Goal: Information Seeking & Learning: Compare options

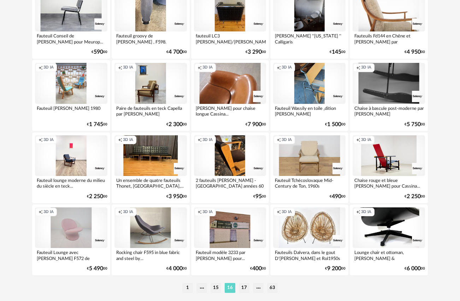
scroll to position [1282, 0]
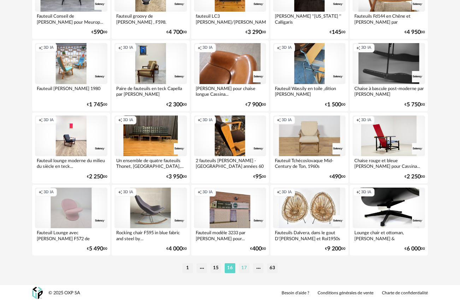
click at [245, 265] on li "17" at bounding box center [244, 268] width 11 height 10
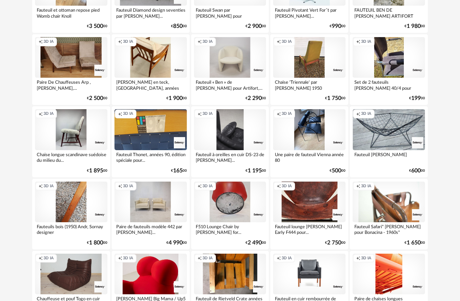
scroll to position [862, 0]
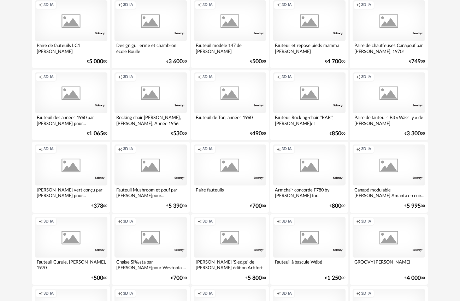
scroll to position [1282, 0]
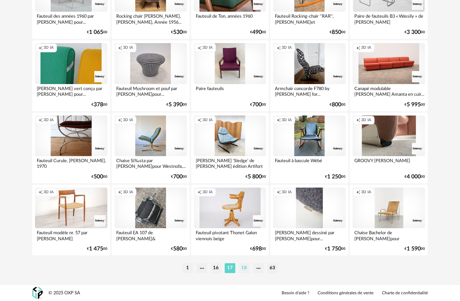
click at [243, 269] on li "18" at bounding box center [244, 268] width 11 height 10
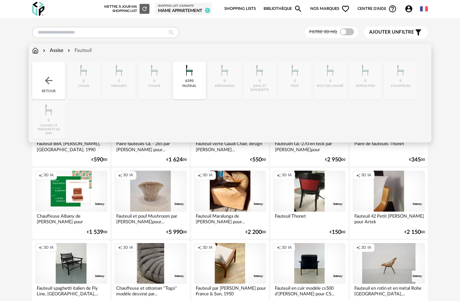
click at [45, 49] on img at bounding box center [44, 50] width 6 height 7
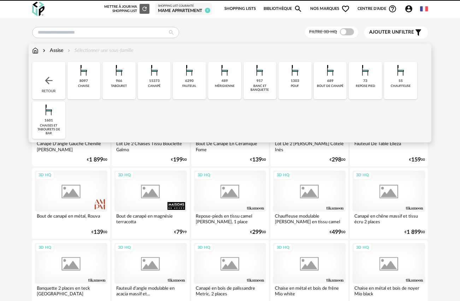
click at [47, 83] on img at bounding box center [48, 80] width 11 height 11
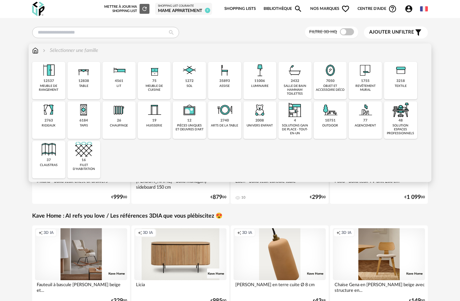
click at [85, 76] on img at bounding box center [83, 70] width 17 height 17
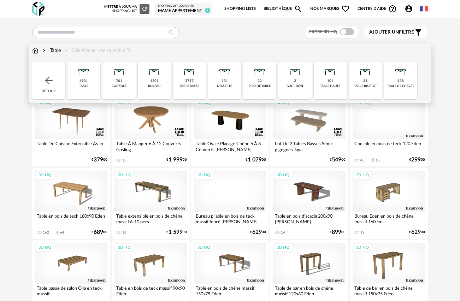
click at [331, 82] on div "104" at bounding box center [330, 81] width 6 height 5
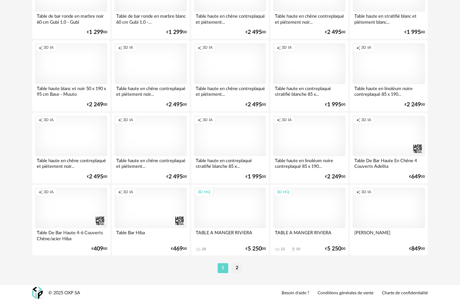
scroll to position [1282, 0]
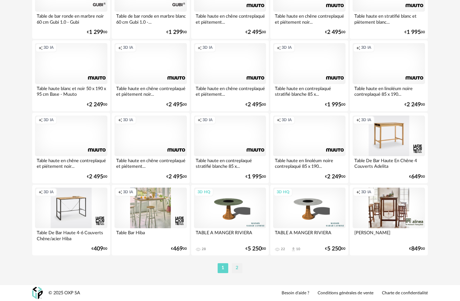
click at [236, 267] on li "2" at bounding box center [237, 268] width 11 height 10
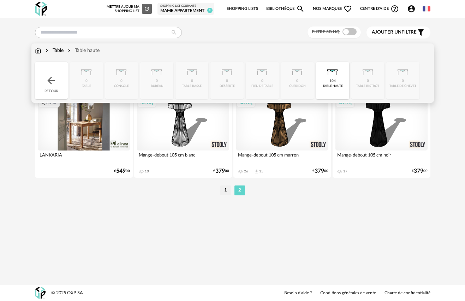
click at [52, 81] on img at bounding box center [51, 80] width 11 height 11
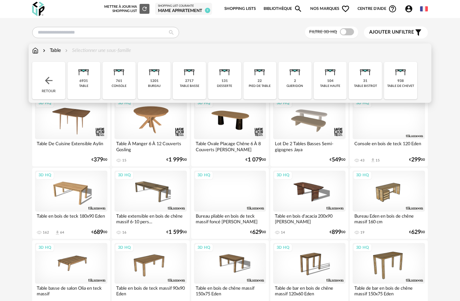
click at [81, 79] on div "6931" at bounding box center [83, 81] width 8 height 5
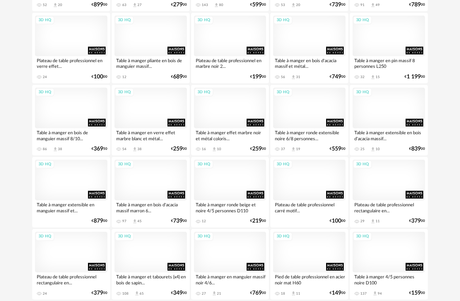
scroll to position [1282, 0]
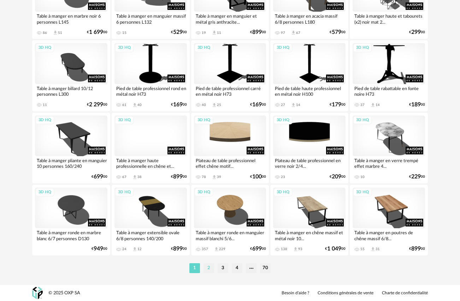
click at [209, 270] on li "2" at bounding box center [209, 268] width 11 height 10
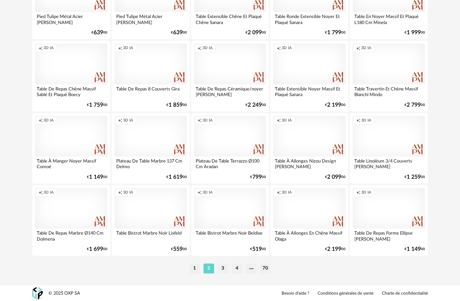
scroll to position [1282, 0]
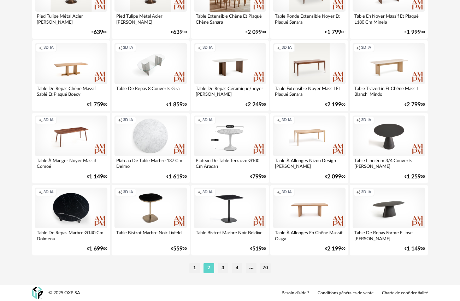
click at [65, 62] on div "Creation icon 3D IA" at bounding box center [71, 63] width 72 height 41
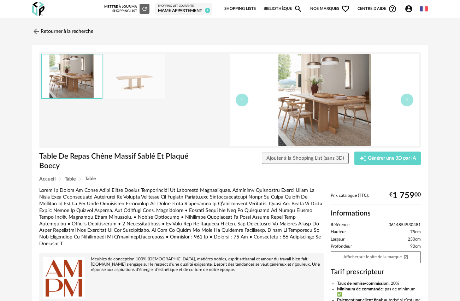
click at [140, 87] on img at bounding box center [134, 76] width 61 height 45
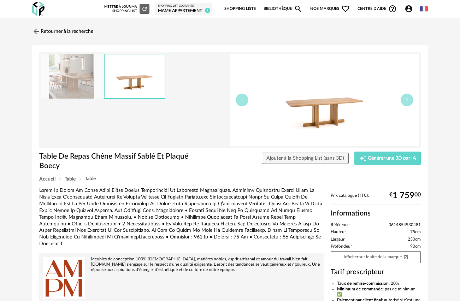
click at [66, 78] on img at bounding box center [71, 76] width 61 height 45
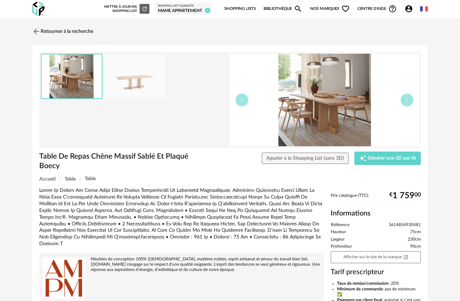
click at [131, 77] on img at bounding box center [134, 76] width 61 height 45
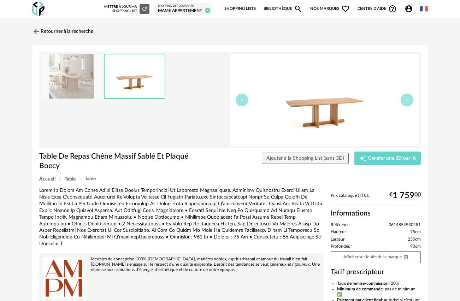
click at [311, 104] on img at bounding box center [324, 100] width 189 height 93
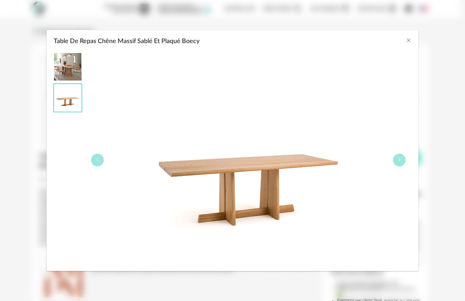
click at [65, 69] on img "Table De Repas Chêne Massif Sablé Et Plaqué Boecy" at bounding box center [68, 67] width 28 height 28
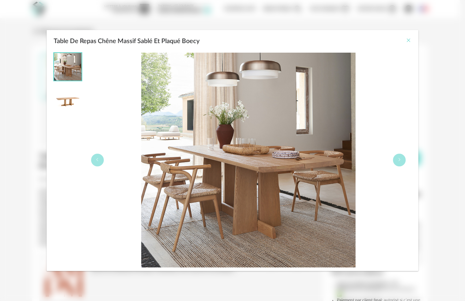
click at [411, 40] on icon "Close" at bounding box center [409, 40] width 6 height 6
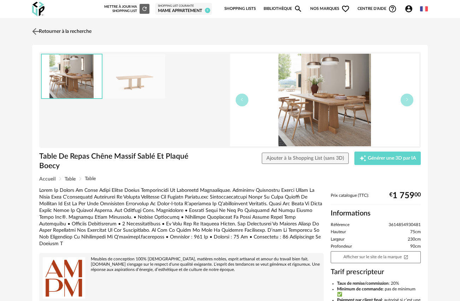
click at [36, 31] on img at bounding box center [36, 31] width 10 height 10
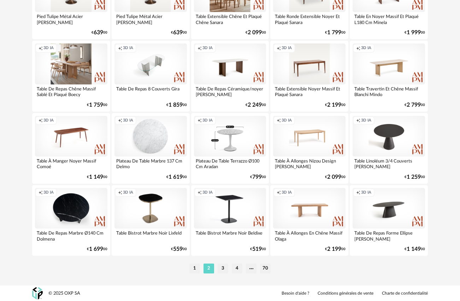
scroll to position [1280, 0]
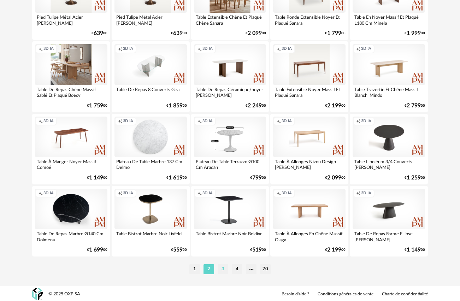
click at [224, 270] on li "3" at bounding box center [223, 269] width 11 height 10
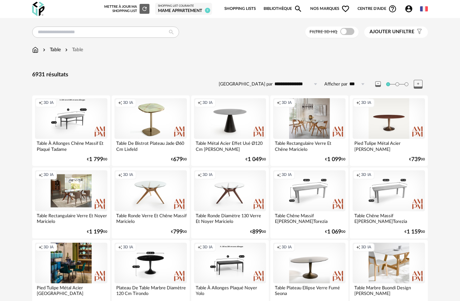
click at [316, 121] on div "Creation icon 3D IA" at bounding box center [309, 118] width 72 height 41
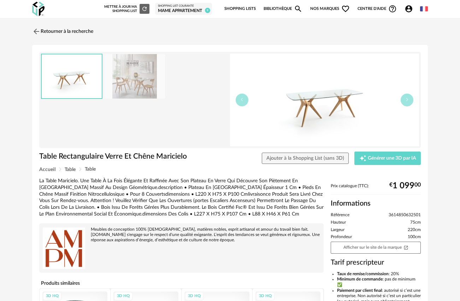
click at [340, 109] on img at bounding box center [324, 100] width 189 height 93
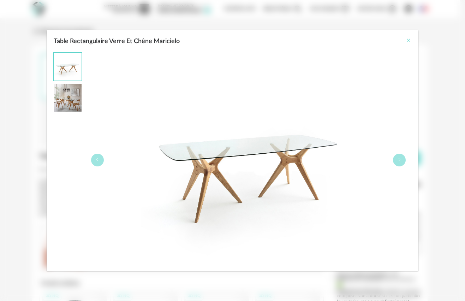
click at [409, 40] on icon "Close" at bounding box center [409, 40] width 6 height 6
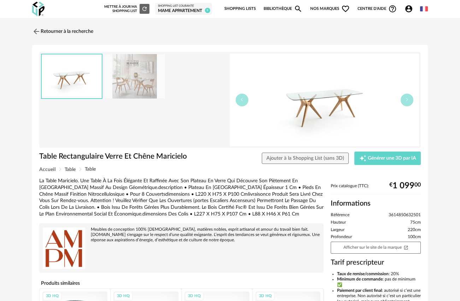
click at [133, 77] on img at bounding box center [134, 76] width 61 height 45
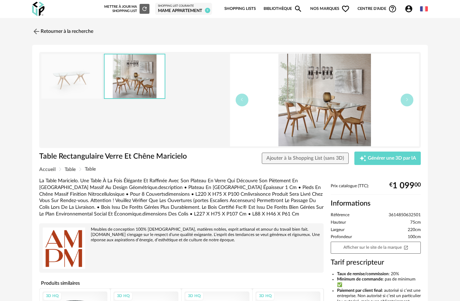
click at [317, 115] on img at bounding box center [324, 100] width 189 height 93
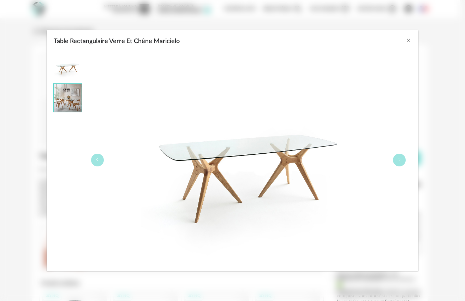
click at [67, 65] on img "Table Rectangulaire Verre Et Chêne Maricielo" at bounding box center [68, 67] width 28 height 28
click at [76, 102] on img "Table Rectangulaire Verre Et Chêne Maricielo" at bounding box center [68, 98] width 28 height 28
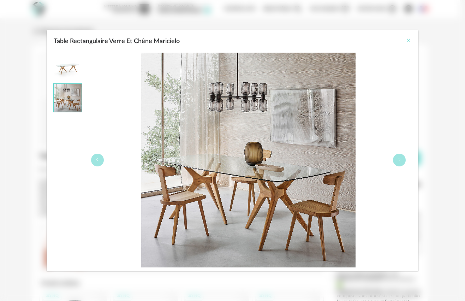
click at [409, 42] on icon "Close" at bounding box center [409, 40] width 6 height 6
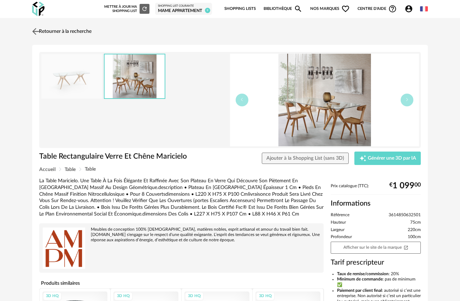
click at [39, 31] on img at bounding box center [36, 31] width 10 height 10
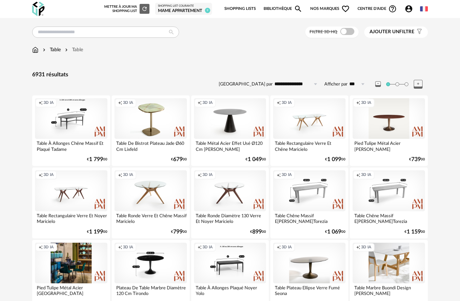
click at [79, 193] on div "Creation icon 3D IA" at bounding box center [71, 190] width 72 height 41
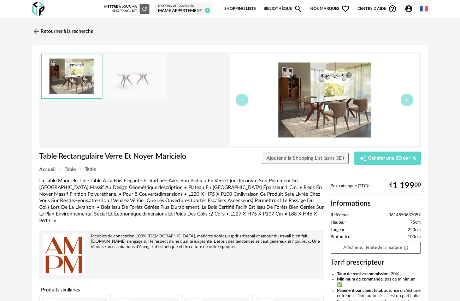
click at [138, 76] on img at bounding box center [134, 76] width 61 height 45
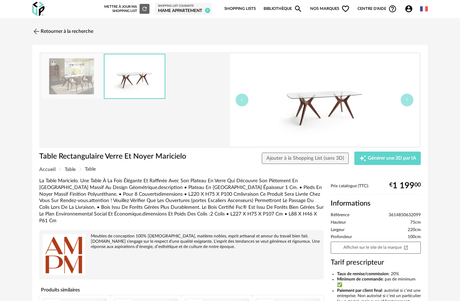
click at [323, 111] on img at bounding box center [324, 100] width 189 height 93
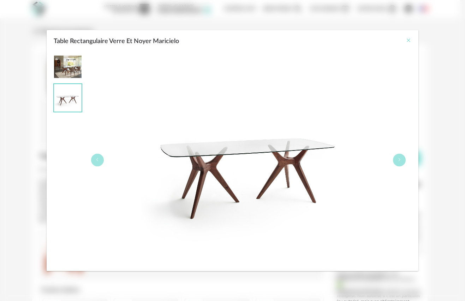
click at [410, 41] on icon "Close" at bounding box center [409, 40] width 6 height 6
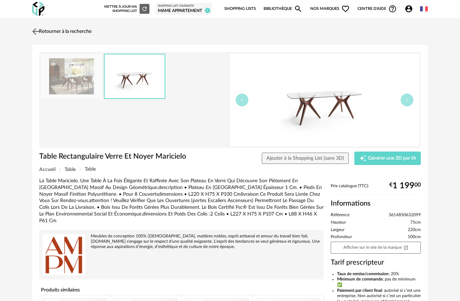
click at [38, 31] on img at bounding box center [36, 31] width 10 height 10
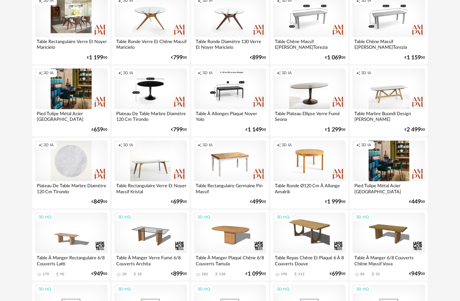
scroll to position [226, 0]
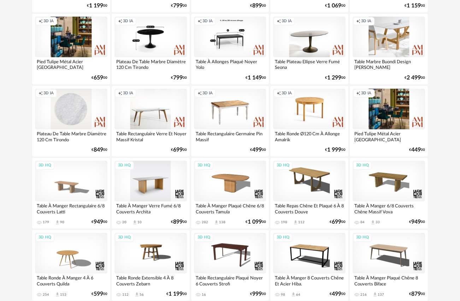
click at [158, 183] on div "3D HQ" at bounding box center [150, 181] width 72 height 41
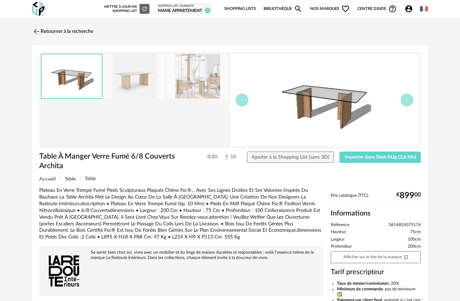
click at [135, 75] on img at bounding box center [134, 76] width 61 height 45
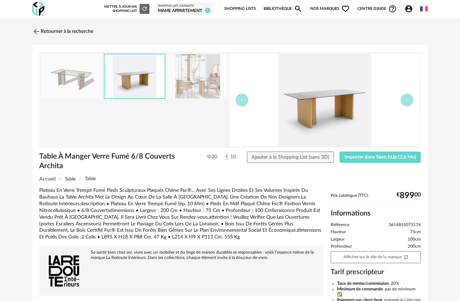
click at [80, 81] on img at bounding box center [71, 76] width 61 height 45
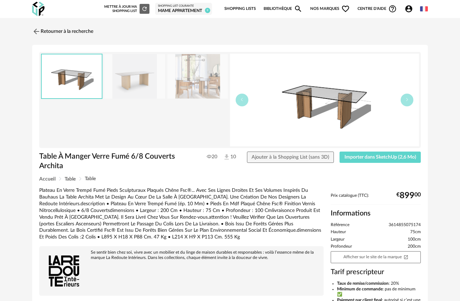
click at [148, 83] on img at bounding box center [134, 76] width 61 height 45
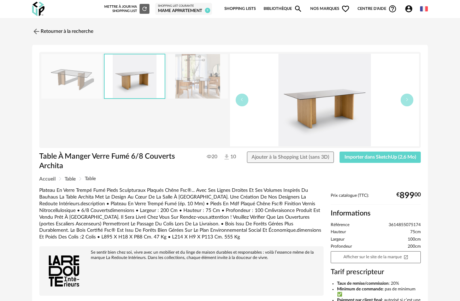
click at [315, 111] on img at bounding box center [324, 100] width 189 height 93
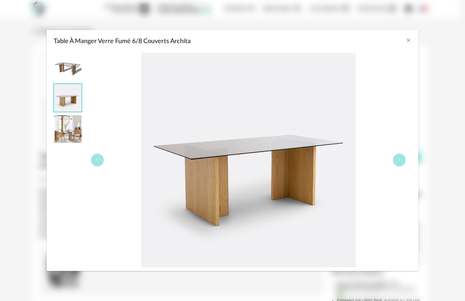
click at [68, 127] on img "Table À Manger Verre Fumé 6/8 Couverts Archita" at bounding box center [68, 129] width 28 height 28
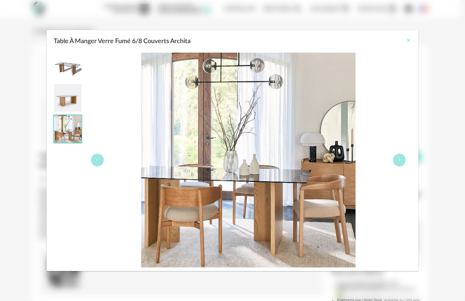
click at [408, 41] on icon "Close" at bounding box center [409, 40] width 6 height 6
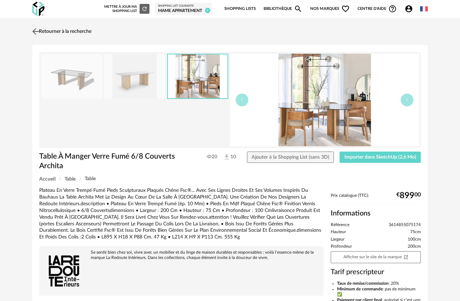
click at [38, 32] on img at bounding box center [36, 31] width 10 height 10
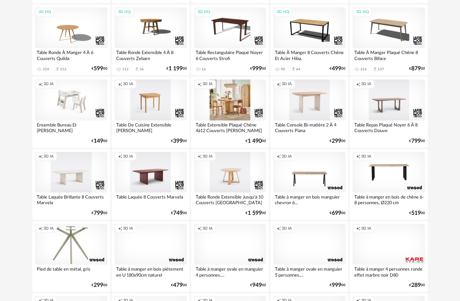
scroll to position [452, 0]
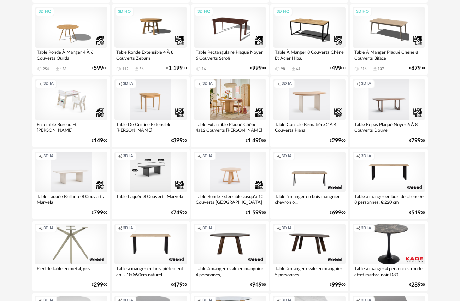
click at [154, 178] on div "Creation icon 3D IA" at bounding box center [150, 172] width 72 height 41
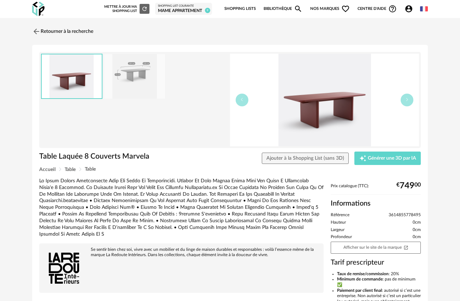
click at [308, 104] on img at bounding box center [324, 100] width 189 height 93
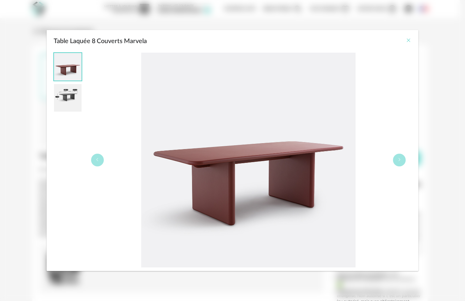
click at [408, 42] on icon "Close" at bounding box center [409, 40] width 6 height 6
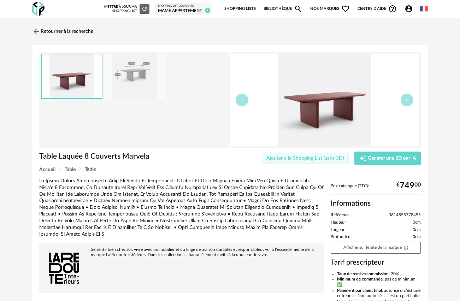
click at [325, 157] on span "Ajouter à la Shopping List (sans 3D)" at bounding box center [305, 158] width 78 height 5
click at [37, 30] on img at bounding box center [36, 31] width 10 height 10
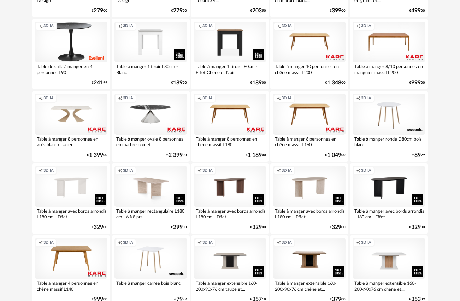
scroll to position [798, 0]
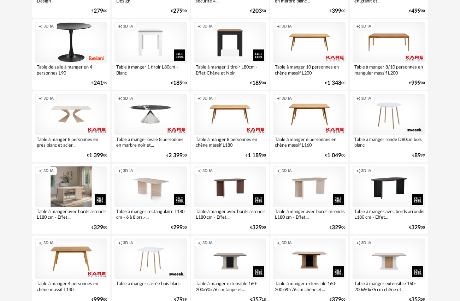
click at [74, 194] on div "Creation icon 3D IA" at bounding box center [71, 186] width 72 height 41
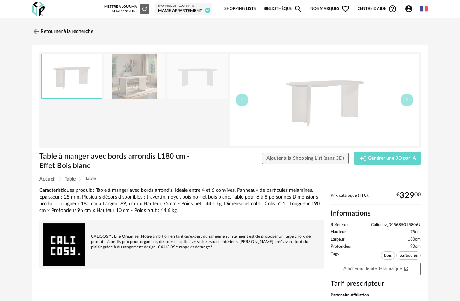
click at [139, 77] on img at bounding box center [134, 76] width 61 height 45
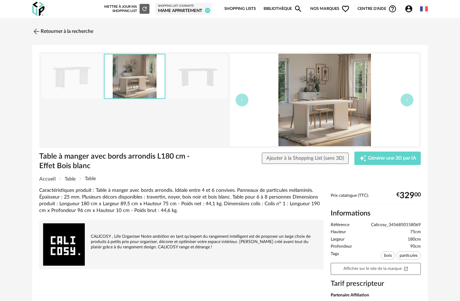
click at [324, 114] on img at bounding box center [324, 100] width 189 height 93
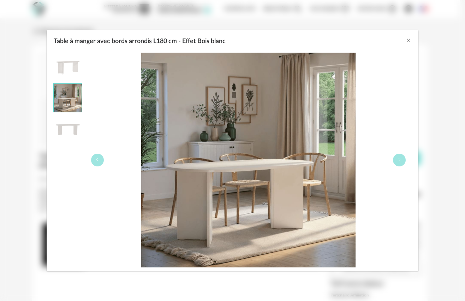
click at [71, 129] on img "Table à manger avec bords arrondis L180 cm - Effet Bois blanc" at bounding box center [68, 129] width 28 height 28
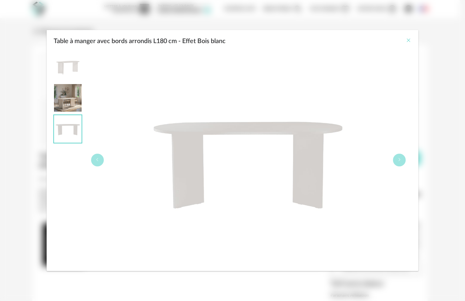
click at [411, 40] on icon "Close" at bounding box center [409, 40] width 6 height 6
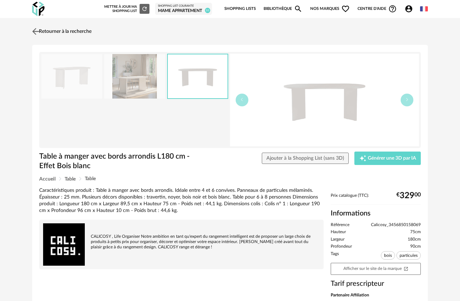
click at [31, 31] on img at bounding box center [36, 31] width 10 height 10
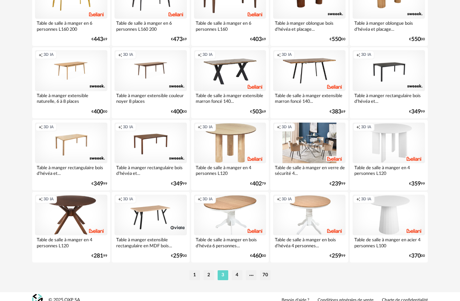
scroll to position [1282, 0]
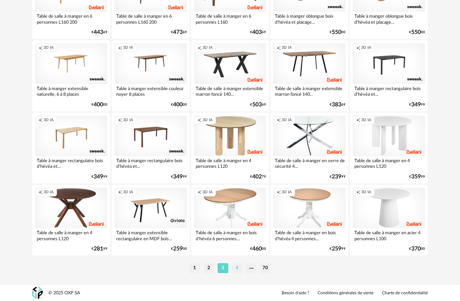
click at [239, 271] on li "4" at bounding box center [237, 268] width 11 height 10
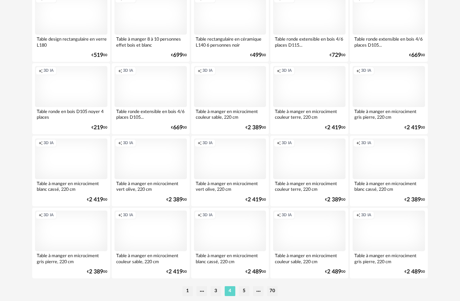
scroll to position [1282, 0]
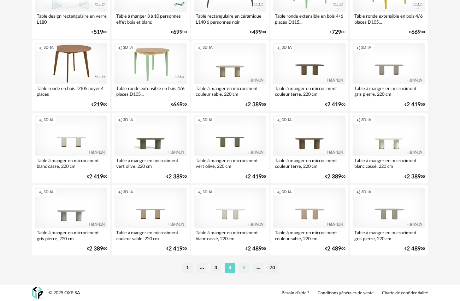
click at [242, 268] on li "5" at bounding box center [244, 268] width 11 height 10
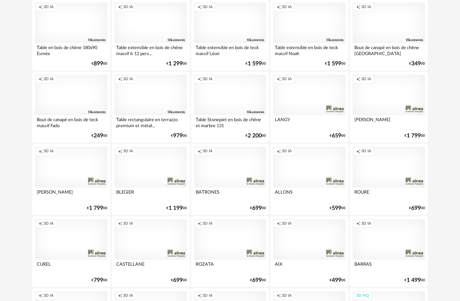
scroll to position [1282, 0]
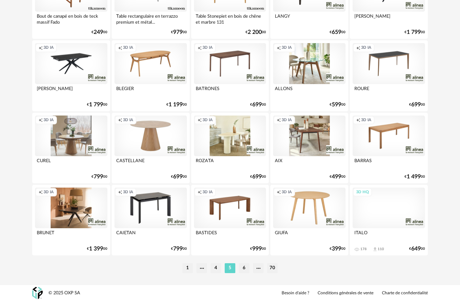
click at [246, 266] on li "6" at bounding box center [244, 268] width 11 height 10
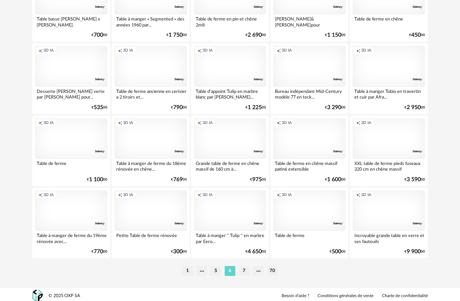
scroll to position [1282, 0]
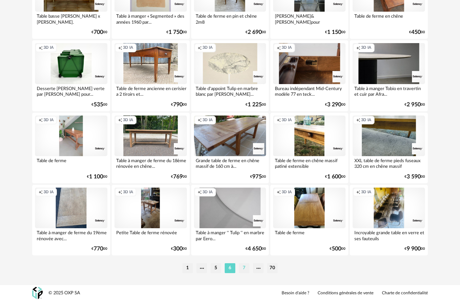
click at [240, 268] on li "7" at bounding box center [244, 268] width 11 height 10
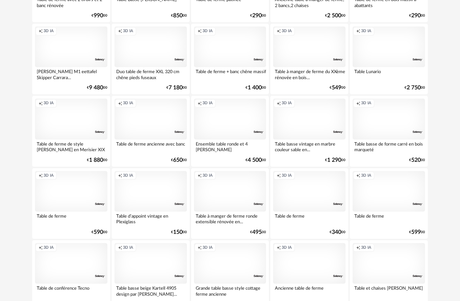
scroll to position [1282, 0]
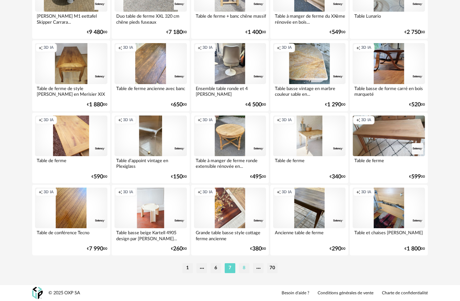
click at [246, 268] on li "8" at bounding box center [244, 268] width 11 height 10
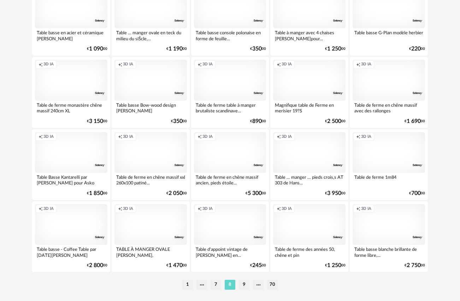
scroll to position [1282, 0]
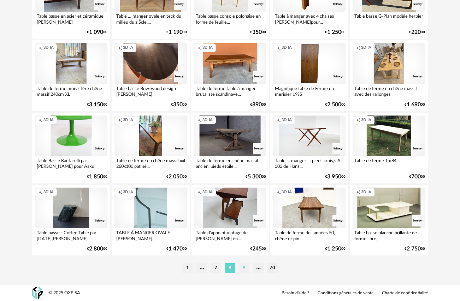
click at [242, 270] on li "9" at bounding box center [244, 268] width 11 height 10
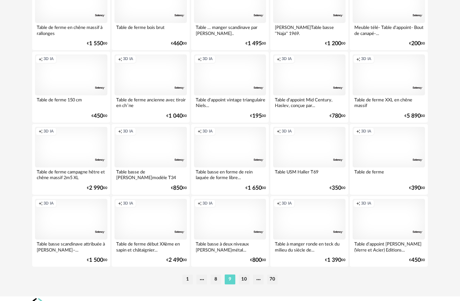
scroll to position [1282, 0]
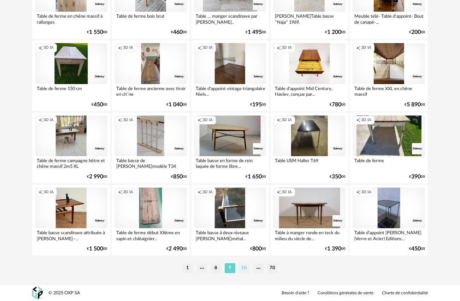
click at [244, 267] on li "10" at bounding box center [244, 268] width 11 height 10
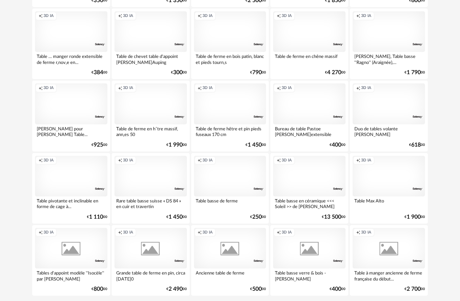
scroll to position [1282, 0]
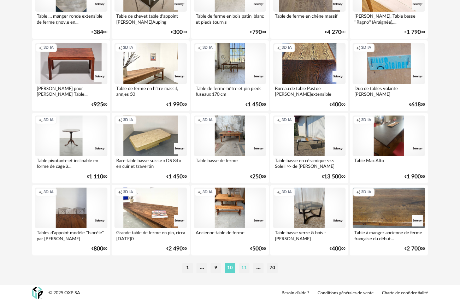
click at [247, 264] on li "11" at bounding box center [244, 268] width 11 height 10
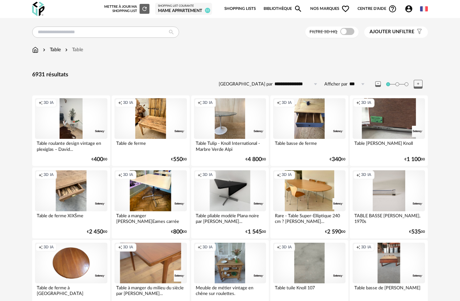
click at [408, 31] on span "Ajouter un filtre" at bounding box center [392, 32] width 45 height 6
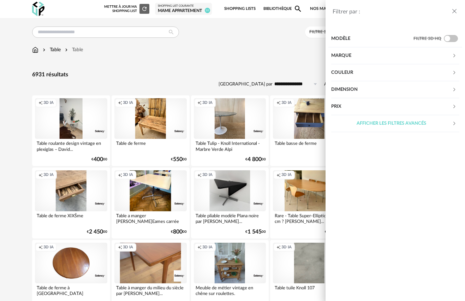
click at [360, 55] on div "Marque" at bounding box center [391, 55] width 121 height 17
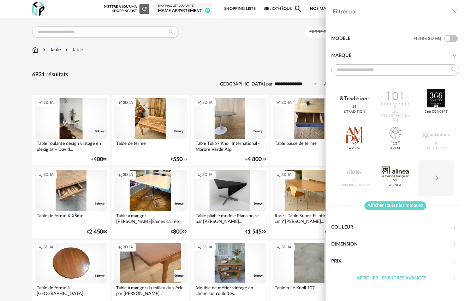
click at [397, 207] on span "Afficher toutes les marques" at bounding box center [396, 205] width 62 height 9
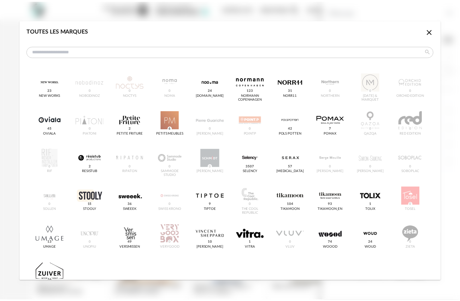
scroll to position [446, 0]
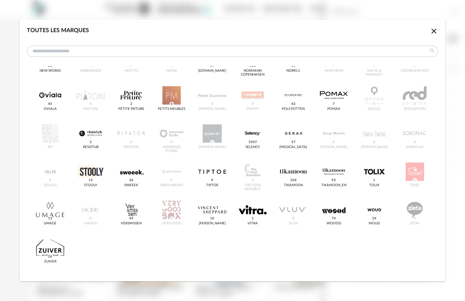
click at [432, 30] on icon "Close icon" at bounding box center [434, 31] width 5 height 5
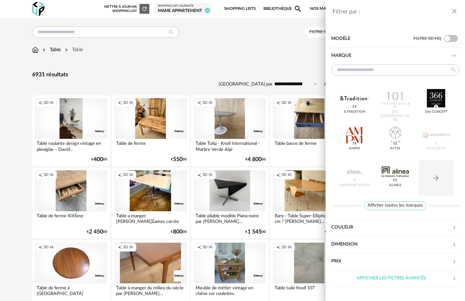
click at [253, 55] on div "Filtrer par : Modèle Filtre 3D HQ Marque &tradition 53 101 Copenhagen 0 366 Con…" at bounding box center [232, 150] width 465 height 301
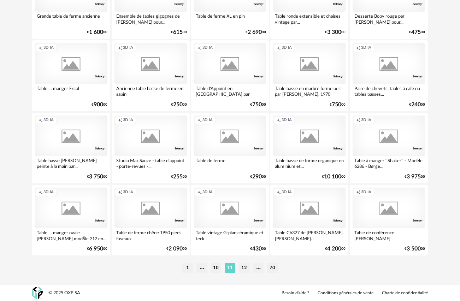
scroll to position [1282, 0]
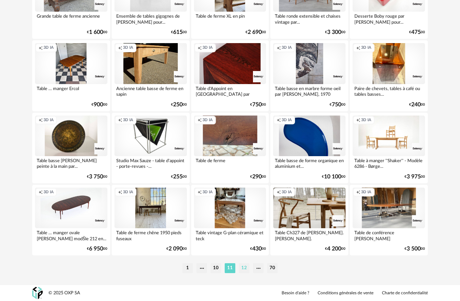
click at [246, 268] on li "12" at bounding box center [244, 268] width 11 height 10
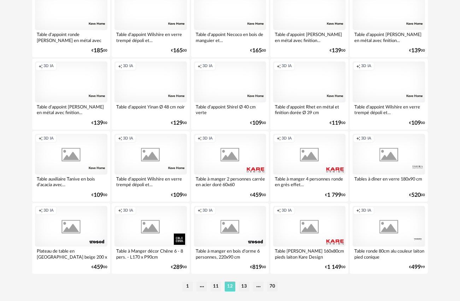
scroll to position [1282, 0]
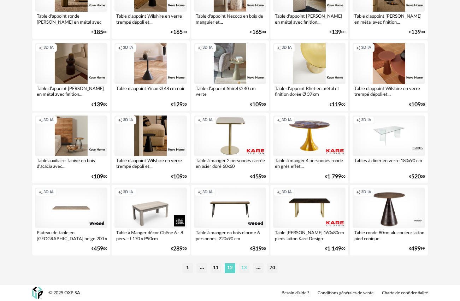
click at [245, 266] on li "13" at bounding box center [244, 268] width 11 height 10
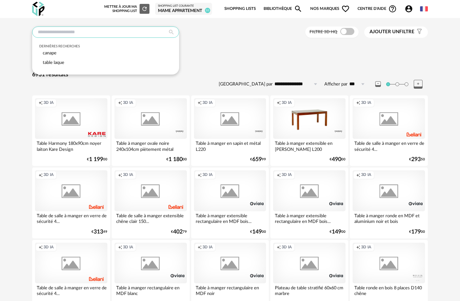
click at [96, 31] on input "text" at bounding box center [105, 31] width 147 height 11
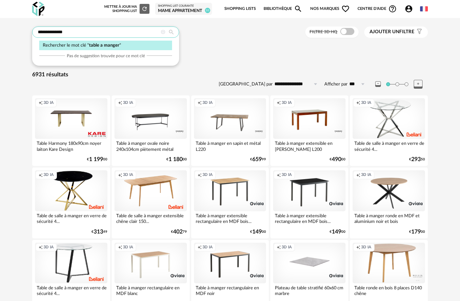
type input "**********"
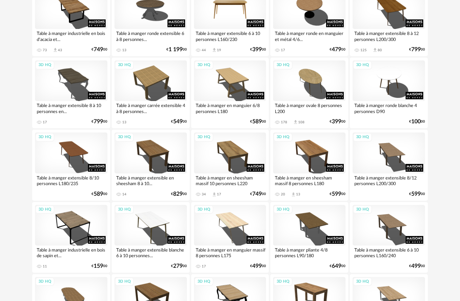
scroll to position [1282, 0]
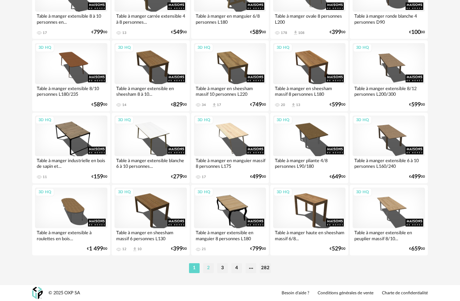
click at [206, 270] on li "2" at bounding box center [208, 268] width 11 height 10
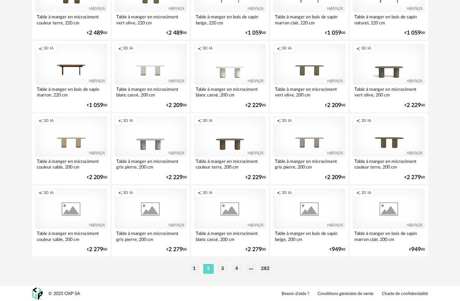
scroll to position [1282, 0]
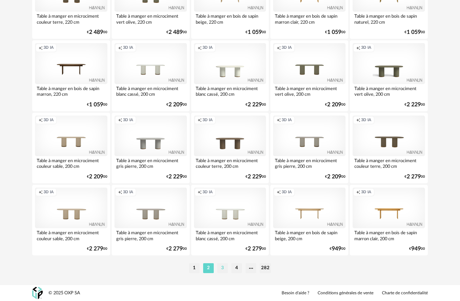
click at [225, 266] on li "3" at bounding box center [222, 268] width 11 height 10
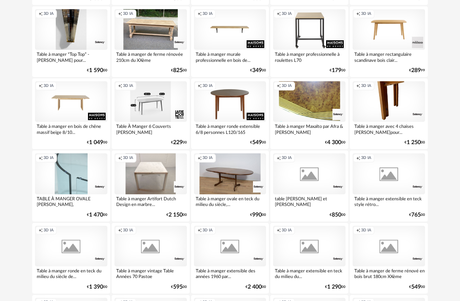
scroll to position [1282, 0]
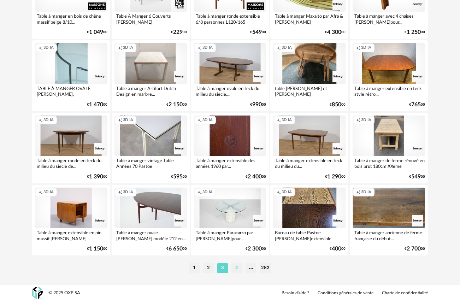
click at [236, 267] on li "4" at bounding box center [236, 268] width 11 height 10
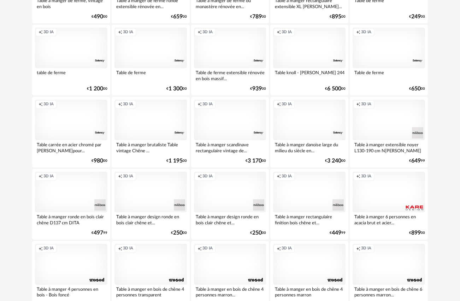
scroll to position [1282, 0]
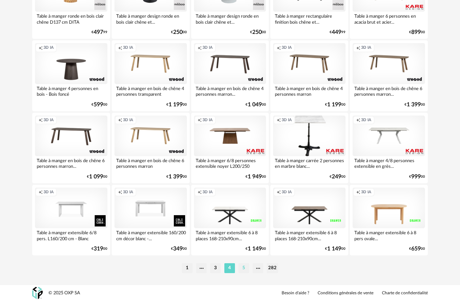
click at [243, 269] on li "5" at bounding box center [243, 268] width 11 height 10
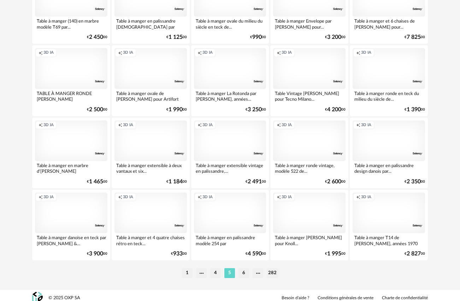
scroll to position [1282, 0]
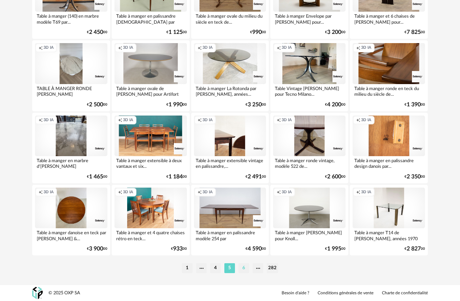
click at [240, 270] on li "6" at bounding box center [243, 268] width 11 height 10
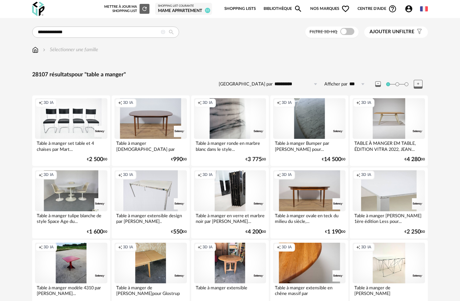
click at [366, 82] on icon at bounding box center [362, 83] width 9 height 11
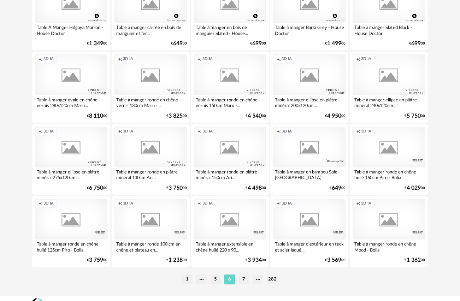
scroll to position [1282, 0]
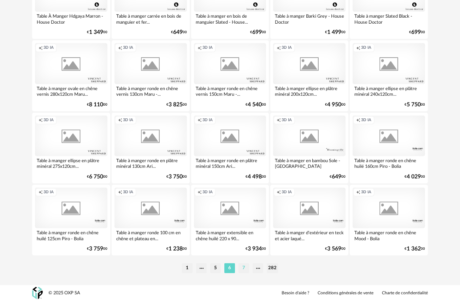
click at [243, 267] on li "7" at bounding box center [243, 268] width 11 height 10
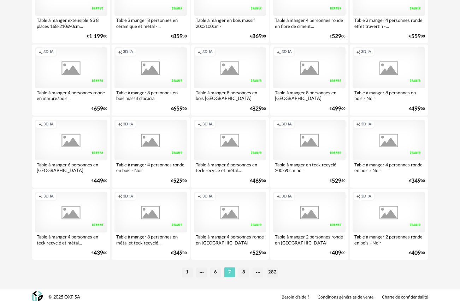
scroll to position [1282, 0]
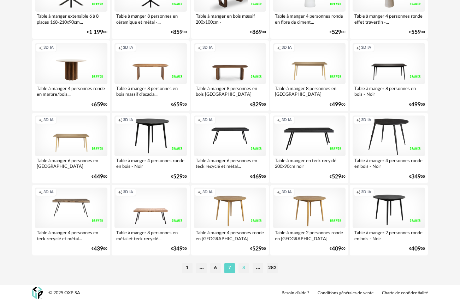
click at [243, 268] on li "8" at bounding box center [243, 268] width 11 height 10
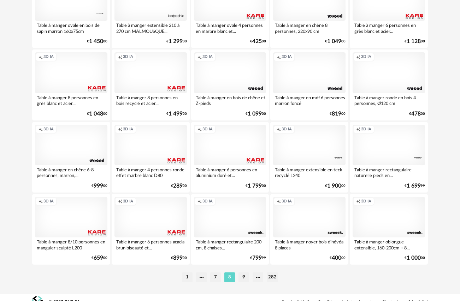
scroll to position [1282, 0]
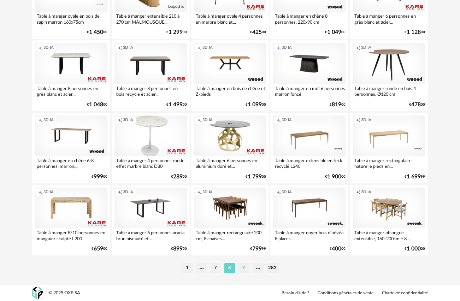
click at [245, 269] on li "9" at bounding box center [243, 268] width 11 height 10
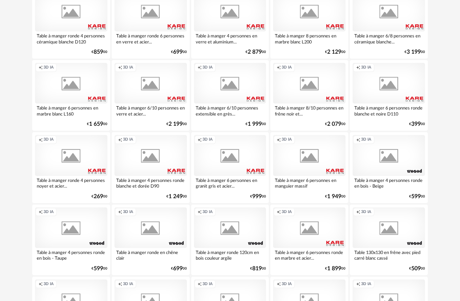
scroll to position [1184, 0]
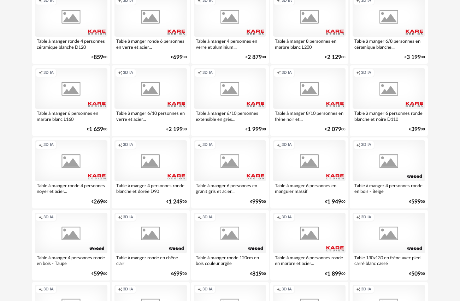
click at [306, 81] on div "Creation icon 3D IA" at bounding box center [309, 88] width 72 height 41
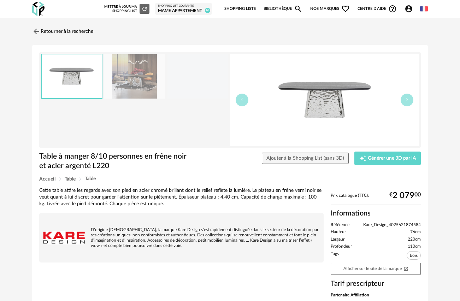
click at [67, 74] on img at bounding box center [72, 76] width 60 height 44
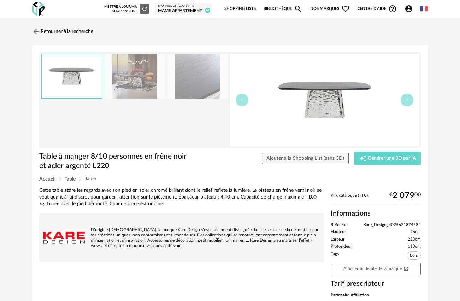
click at [331, 98] on img at bounding box center [324, 100] width 189 height 93
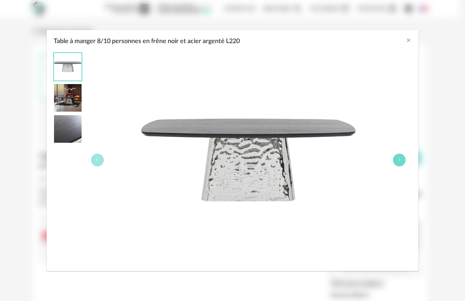
click at [400, 157] on button "Table à manger 8/10 personnes en frêne noir et acier argenté L220" at bounding box center [399, 160] width 13 height 13
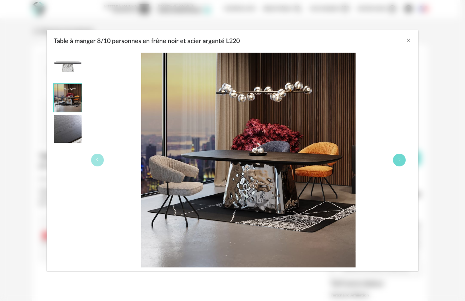
click at [400, 157] on button "Table à manger 8/10 personnes en frêne noir et acier argenté L220" at bounding box center [399, 160] width 13 height 13
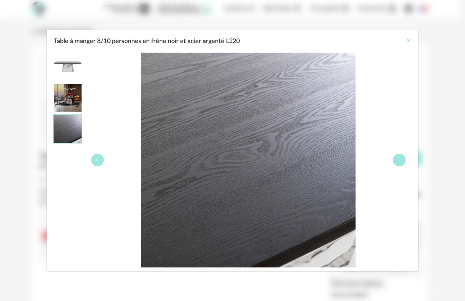
click at [408, 41] on icon "Close" at bounding box center [409, 40] width 6 height 6
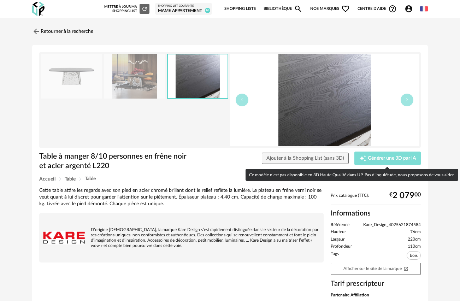
click at [388, 157] on span "Générer une 3D par IA" at bounding box center [392, 158] width 48 height 5
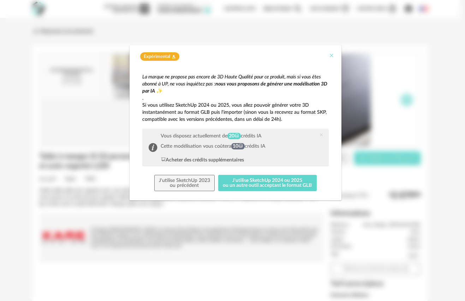
click at [331, 54] on icon "Close" at bounding box center [332, 56] width 6 height 6
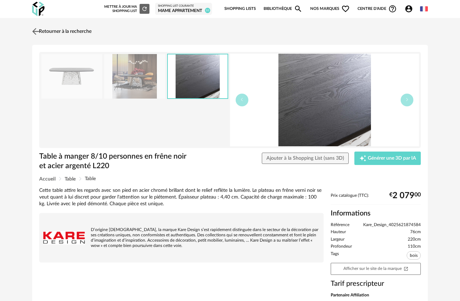
click at [38, 33] on img at bounding box center [36, 31] width 10 height 10
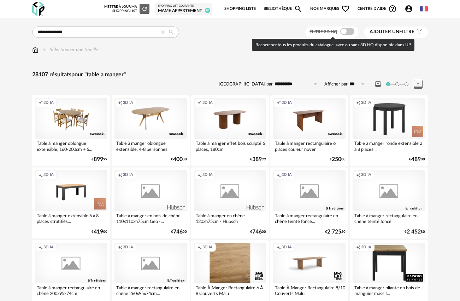
click at [350, 31] on span at bounding box center [347, 31] width 14 height 7
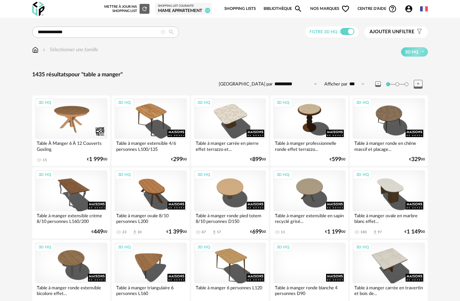
click at [353, 84] on input "***" at bounding box center [358, 83] width 21 height 11
click at [357, 149] on span "500" at bounding box center [360, 151] width 10 height 6
type input "***"
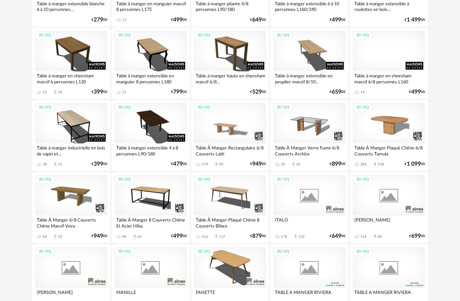
scroll to position [1391, 0]
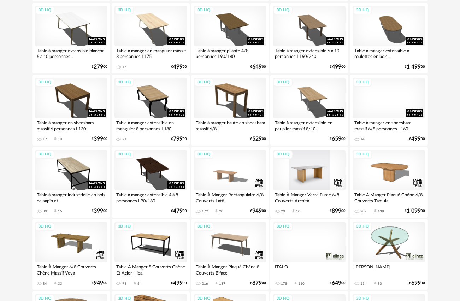
click at [309, 167] on div "3D HQ" at bounding box center [309, 170] width 72 height 41
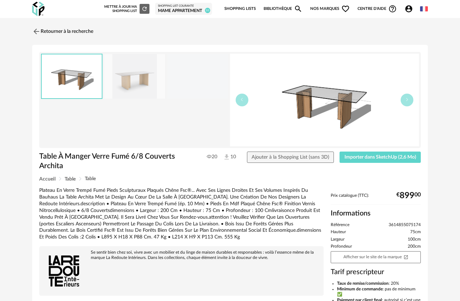
click at [131, 76] on img at bounding box center [134, 76] width 61 height 45
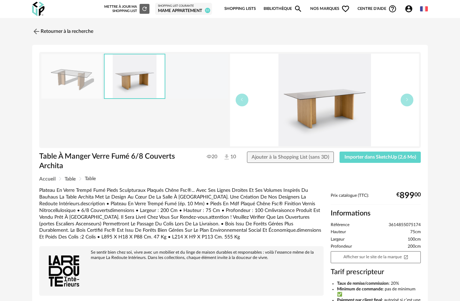
click at [329, 106] on img at bounding box center [324, 100] width 189 height 93
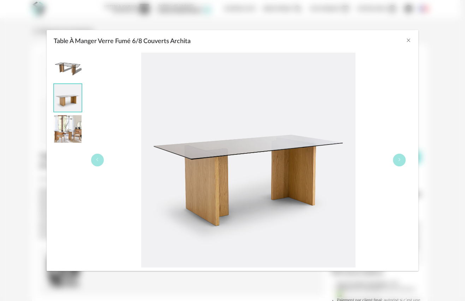
click at [413, 40] on div "Table À Manger Verre Fumé 6/8 Couverts Archita" at bounding box center [233, 39] width 372 height 19
click at [65, 135] on img "Table À Manger Verre Fumé 6/8 Couverts Archita" at bounding box center [68, 129] width 28 height 28
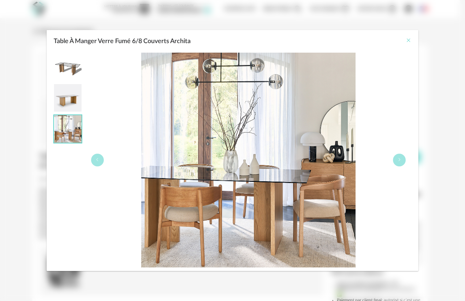
click at [408, 38] on icon "Close" at bounding box center [409, 40] width 6 height 6
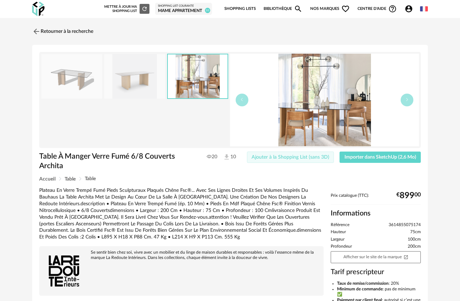
drag, startPoint x: 279, startPoint y: 156, endPoint x: 260, endPoint y: 148, distance: 20.2
click at [279, 156] on span "Ajouter à la Shopping List (sans 3D)" at bounding box center [291, 157] width 78 height 5
click at [37, 30] on img at bounding box center [36, 31] width 10 height 10
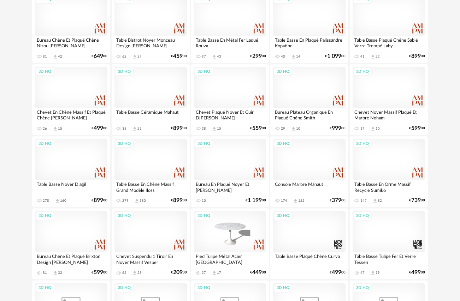
scroll to position [5084, 0]
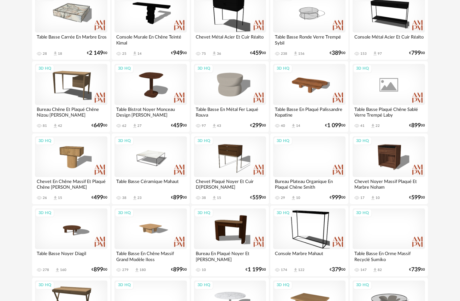
click at [384, 93] on div "3D HQ" at bounding box center [389, 84] width 72 height 41
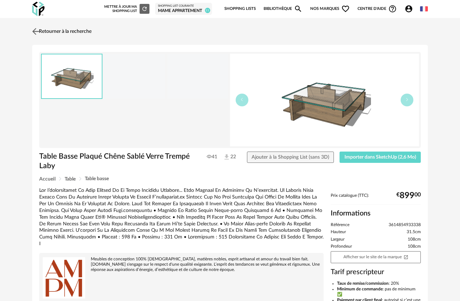
click at [38, 31] on img at bounding box center [36, 31] width 10 height 10
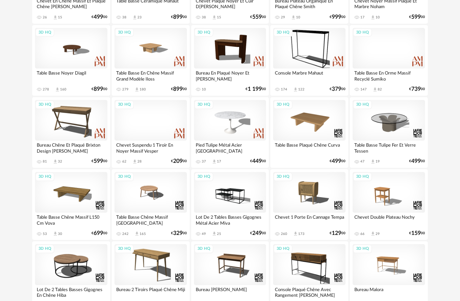
scroll to position [5337, 0]
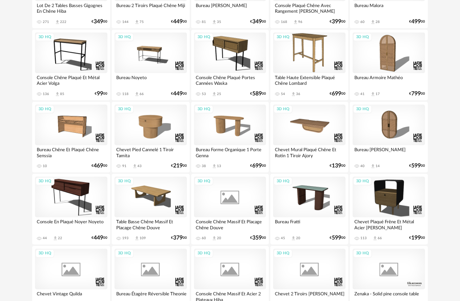
scroll to position [5550, 0]
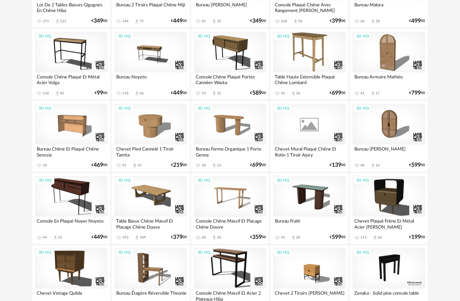
click at [306, 129] on div "3D HQ" at bounding box center [309, 124] width 72 height 41
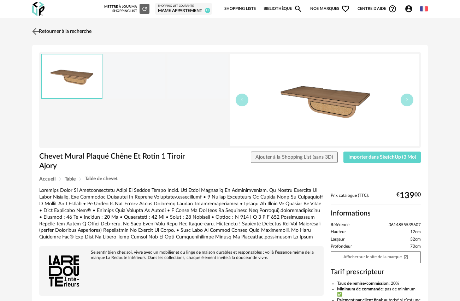
click at [36, 30] on img at bounding box center [36, 31] width 10 height 10
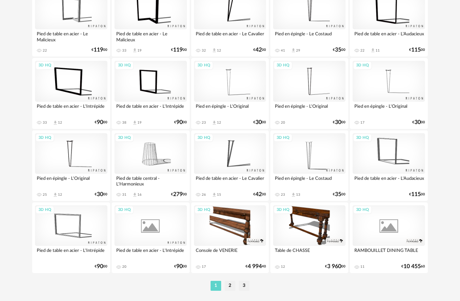
scroll to position [7054, 0]
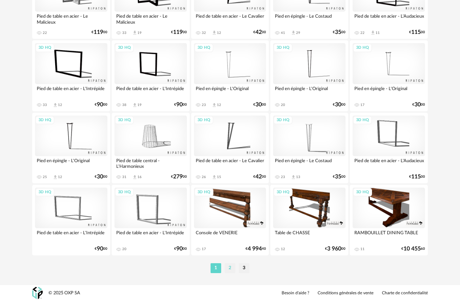
click at [229, 265] on li "2" at bounding box center [230, 268] width 11 height 10
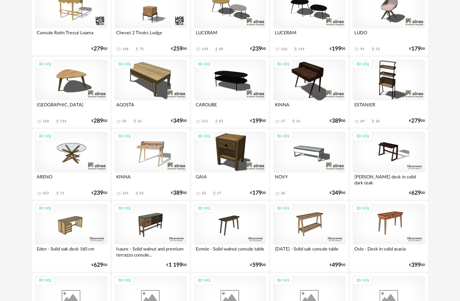
scroll to position [1410, 0]
